Goal: Information Seeking & Learning: Check status

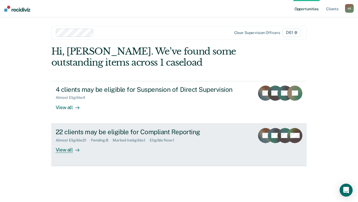
click at [103, 134] on div "22 clients may be eligible for Compliant Reporting" at bounding box center [151, 132] width 190 height 8
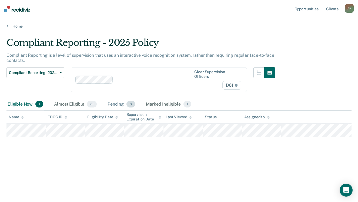
click at [110, 99] on div "Pending 8" at bounding box center [122, 105] width 30 height 12
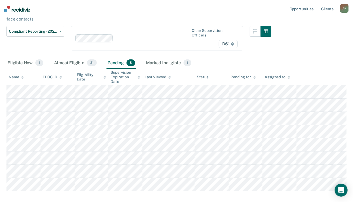
scroll to position [30, 0]
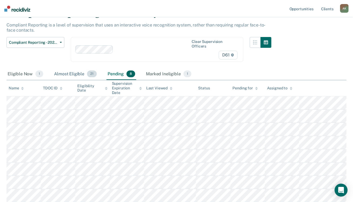
click at [65, 68] on div "Almost Eligible 21" at bounding box center [75, 74] width 45 height 12
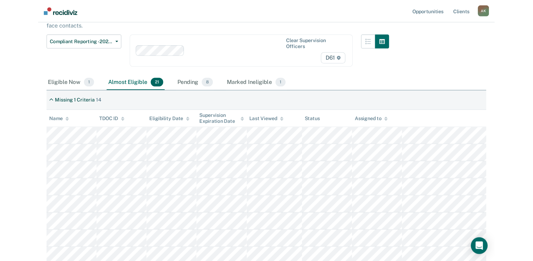
scroll to position [74, 0]
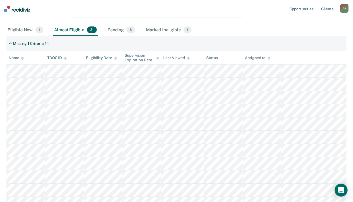
click at [251, 36] on div "Missing 1 Criteria 14" at bounding box center [176, 43] width 340 height 15
click at [268, 24] on div "Eligible Now 1 Almost Eligible 21 Pending 8 Marked Ineligible 1" at bounding box center [176, 30] width 340 height 12
